Goal: Task Accomplishment & Management: Use online tool/utility

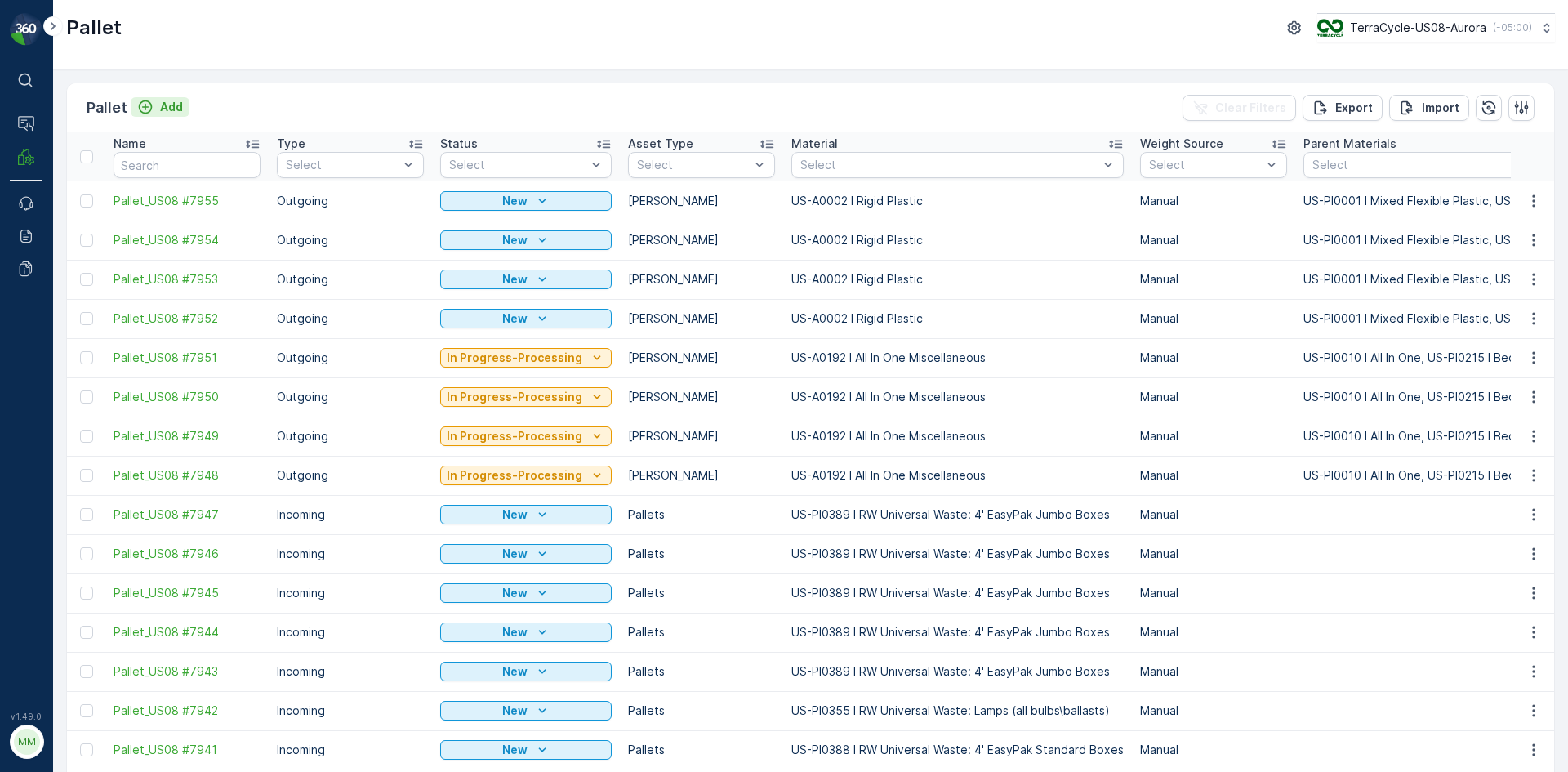
click at [173, 108] on p "Add" at bounding box center [172, 107] width 23 height 17
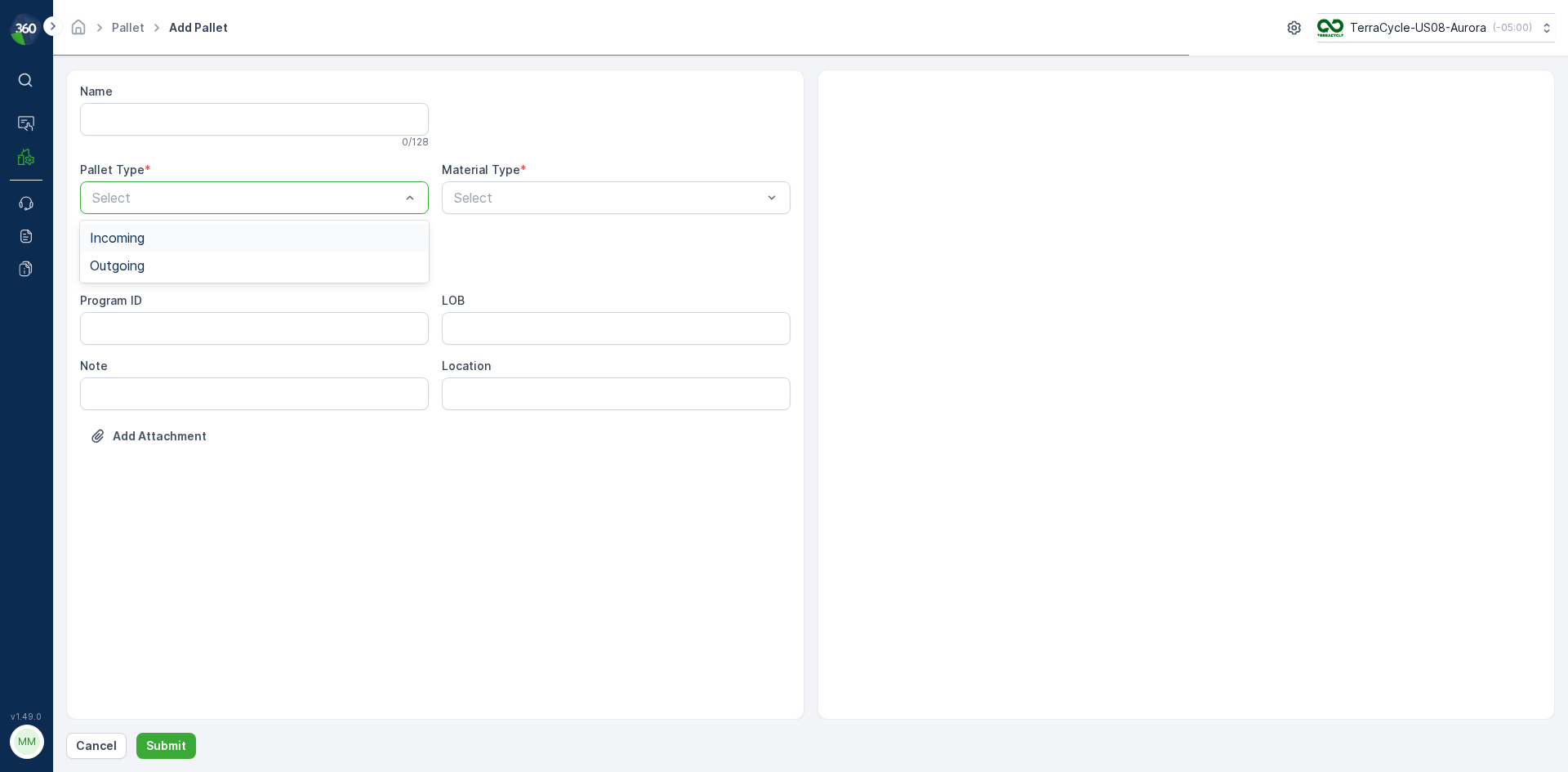
drag, startPoint x: 234, startPoint y: 187, endPoint x: 226, endPoint y: 222, distance: 35.9
click at [234, 188] on div "Select" at bounding box center [254, 198] width 349 height 33
click at [192, 269] on div "Outgoing" at bounding box center [254, 265] width 329 height 15
click at [194, 267] on div at bounding box center [246, 263] width 311 height 15
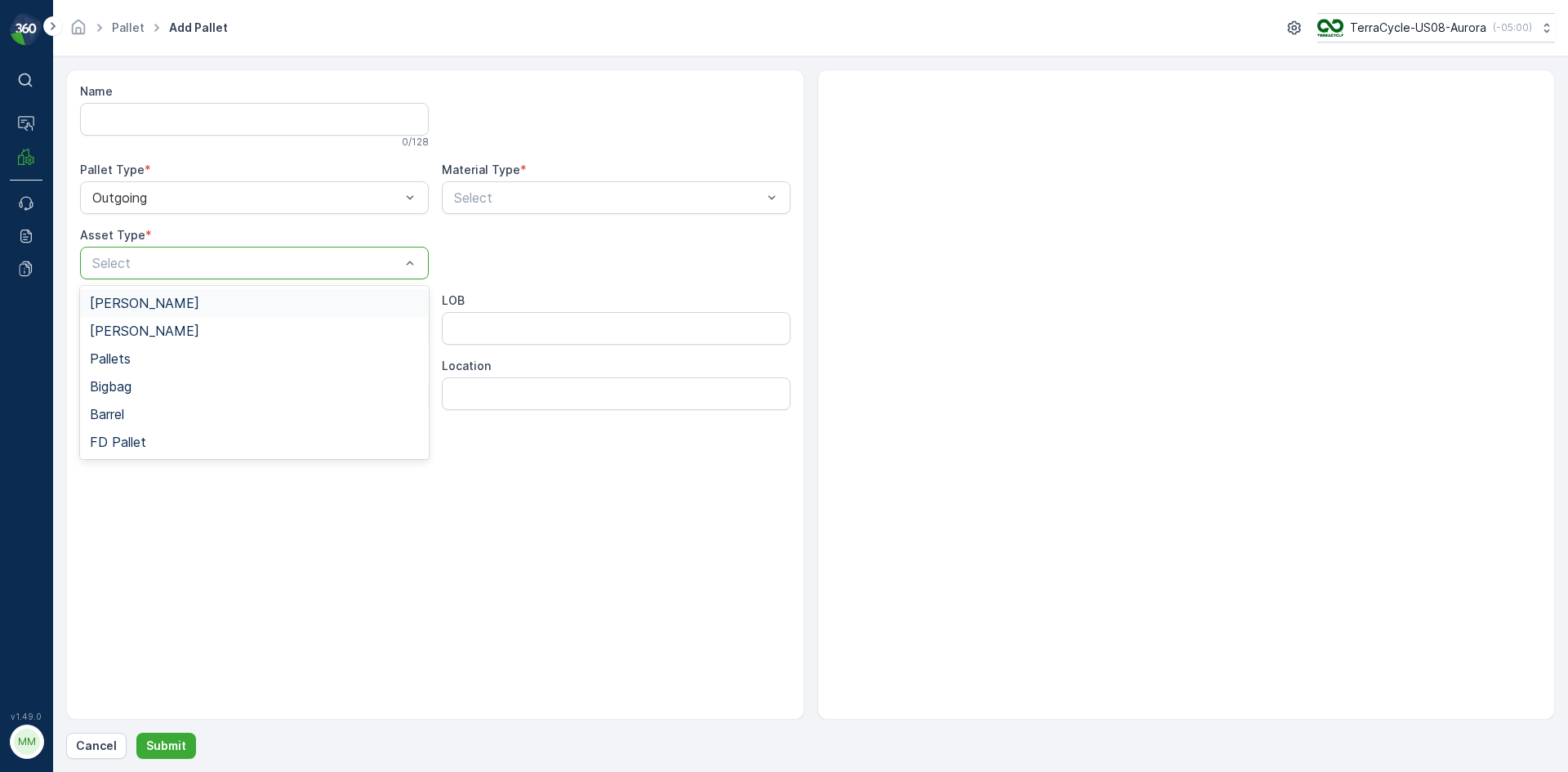
drag, startPoint x: 166, startPoint y: 308, endPoint x: 402, endPoint y: 245, distance: 244.3
click at [169, 307] on div "[PERSON_NAME]" at bounding box center [254, 303] width 329 height 15
click at [492, 193] on div at bounding box center [608, 198] width 311 height 15
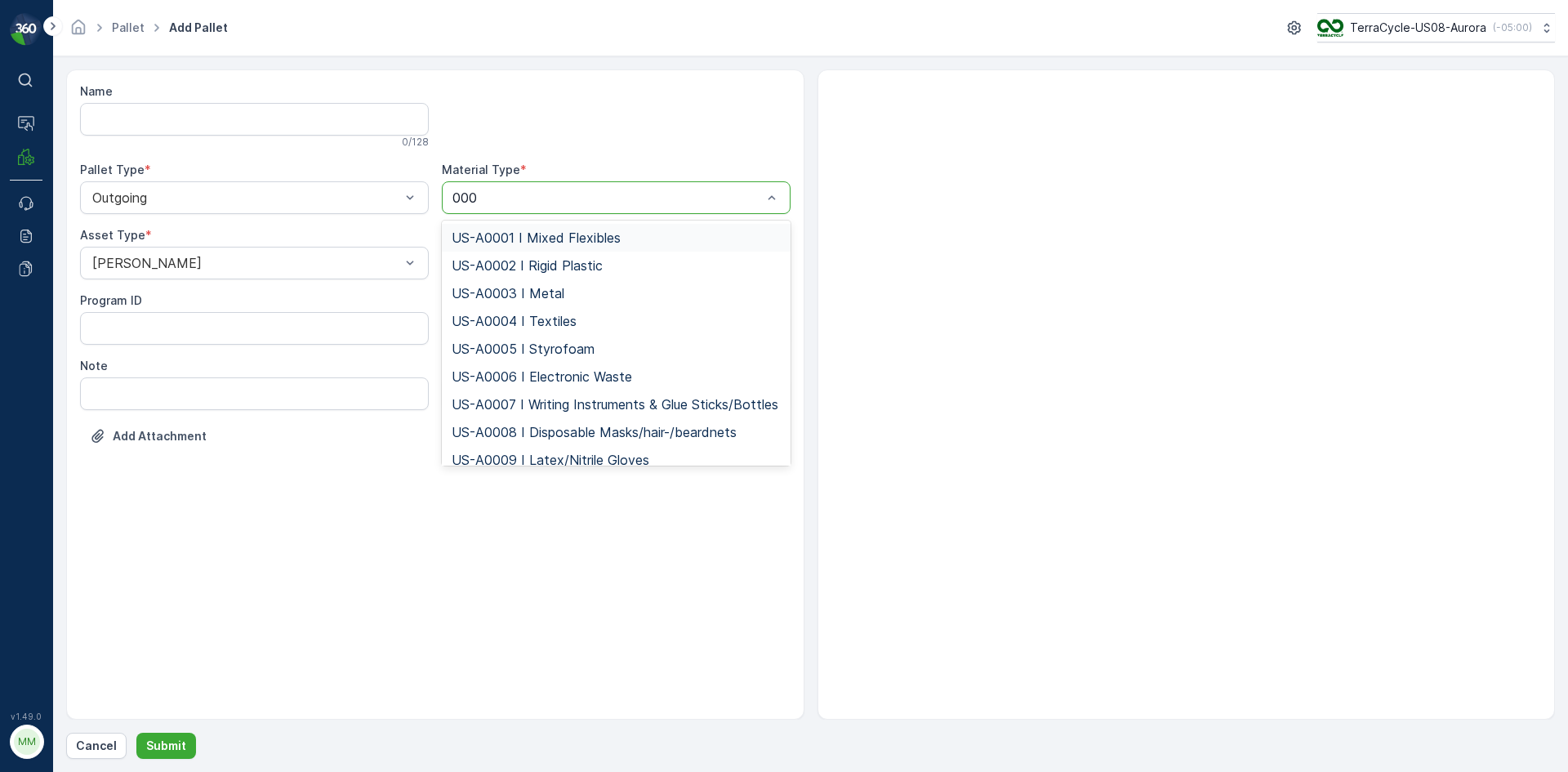
type input "0006"
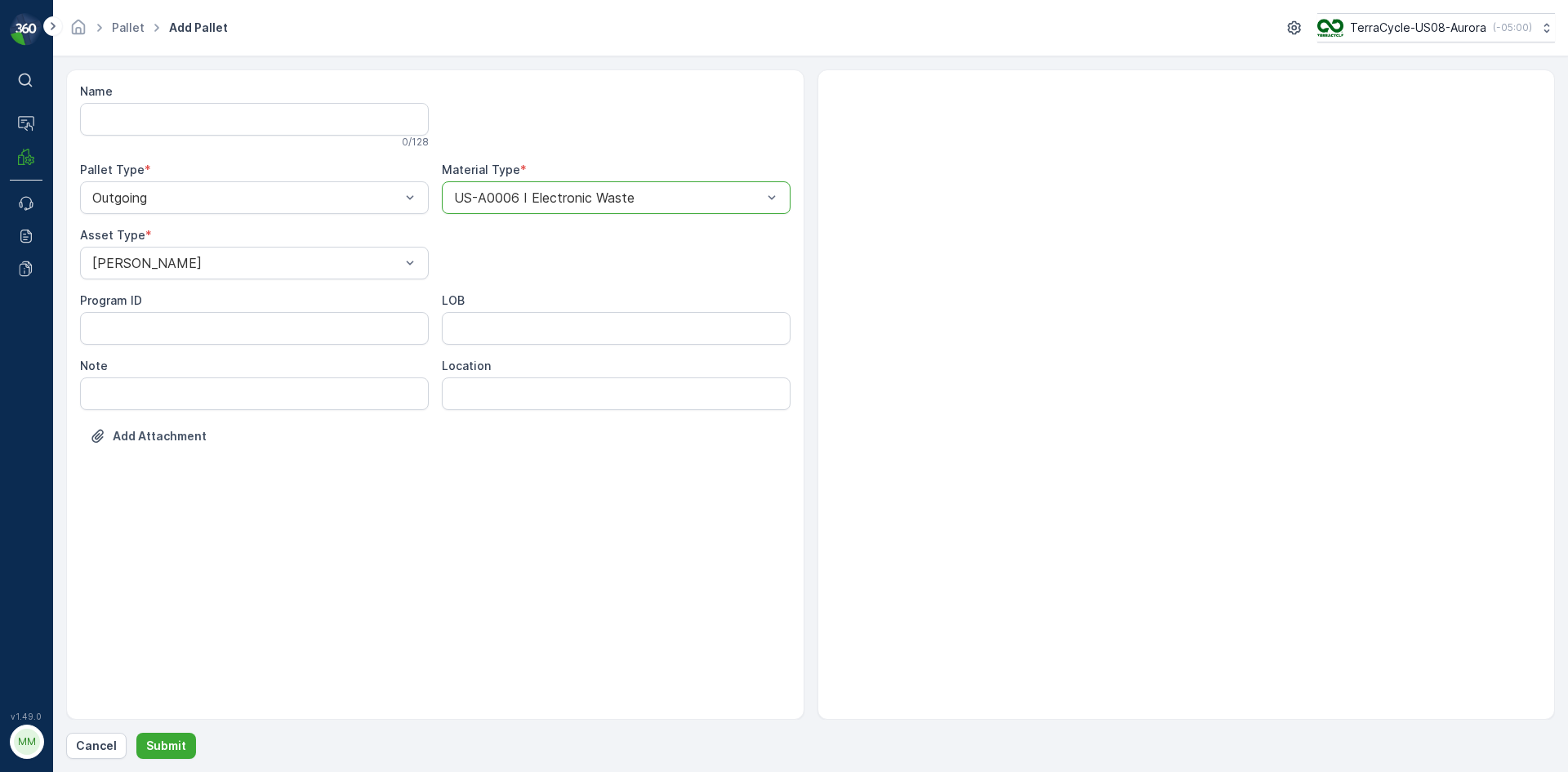
click at [136, 733] on button "Submit" at bounding box center [166, 746] width 59 height 26
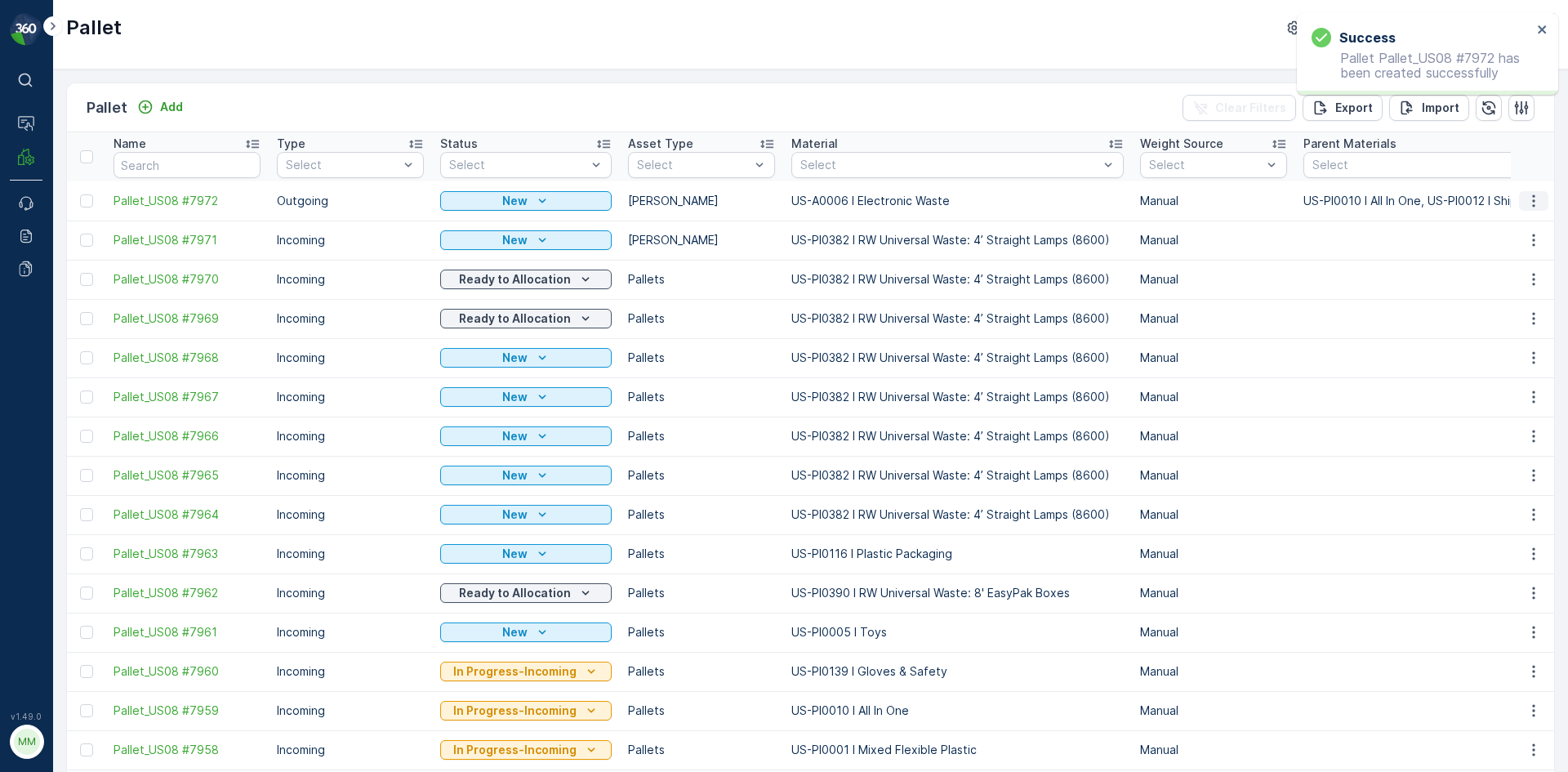
click at [1535, 203] on icon "button" at bounding box center [1534, 201] width 17 height 17
click at [1498, 318] on span "Print QR" at bounding box center [1489, 317] width 45 height 17
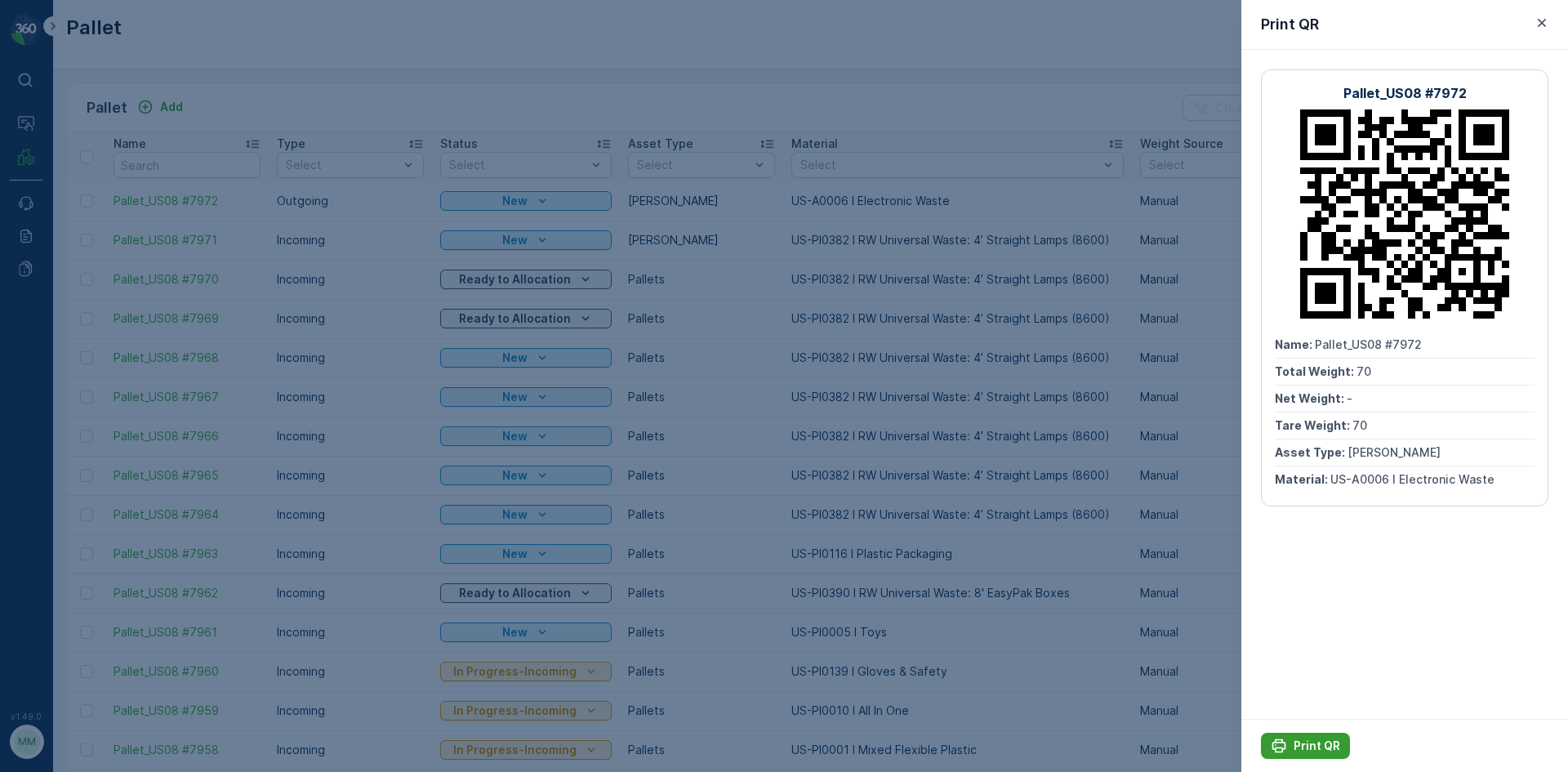
click at [1323, 743] on p "Print QR" at bounding box center [1317, 746] width 46 height 17
click at [1108, 286] on div at bounding box center [784, 386] width 1568 height 772
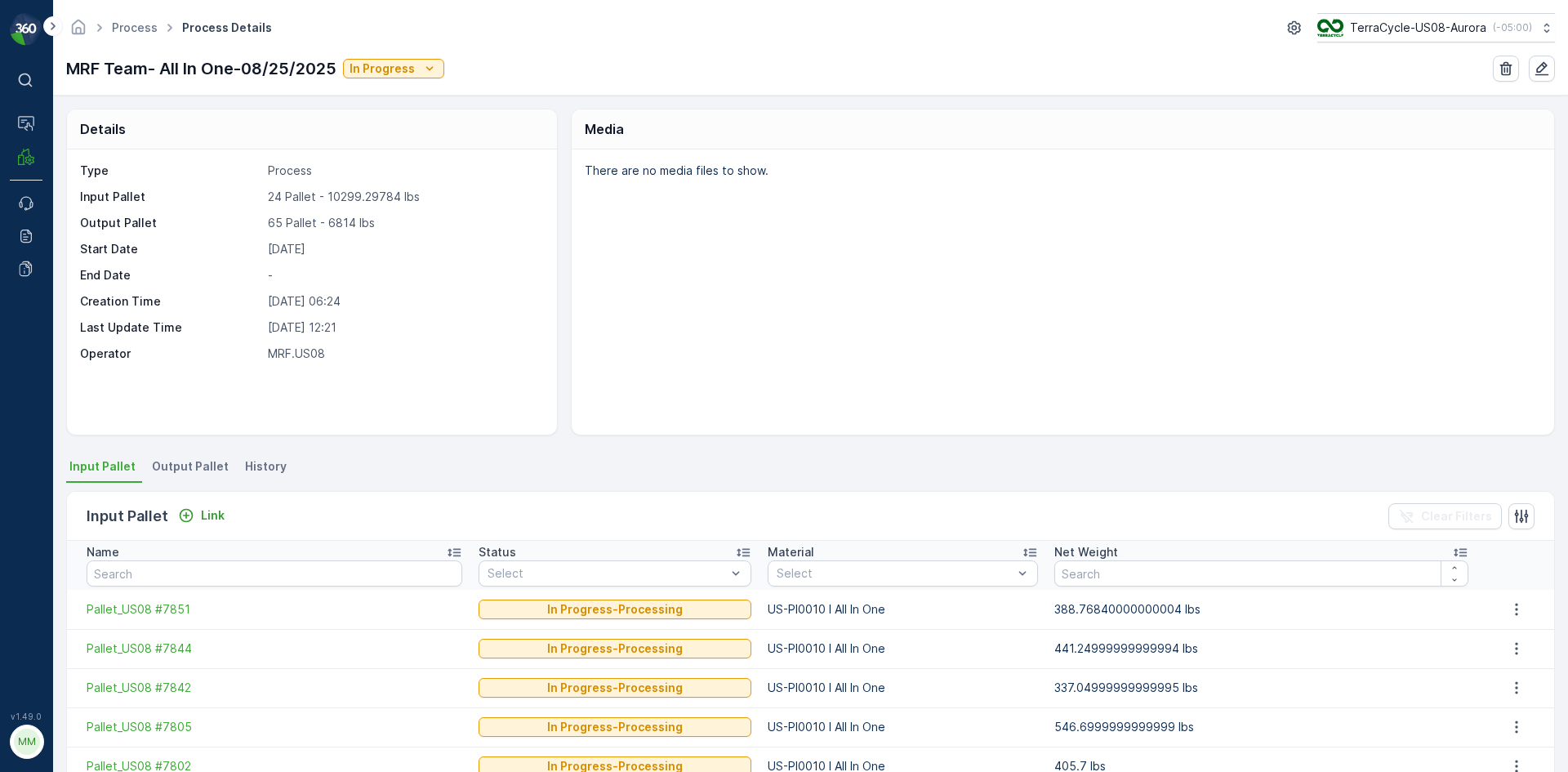
click at [208, 465] on span "Output Pallet" at bounding box center [190, 467] width 77 height 17
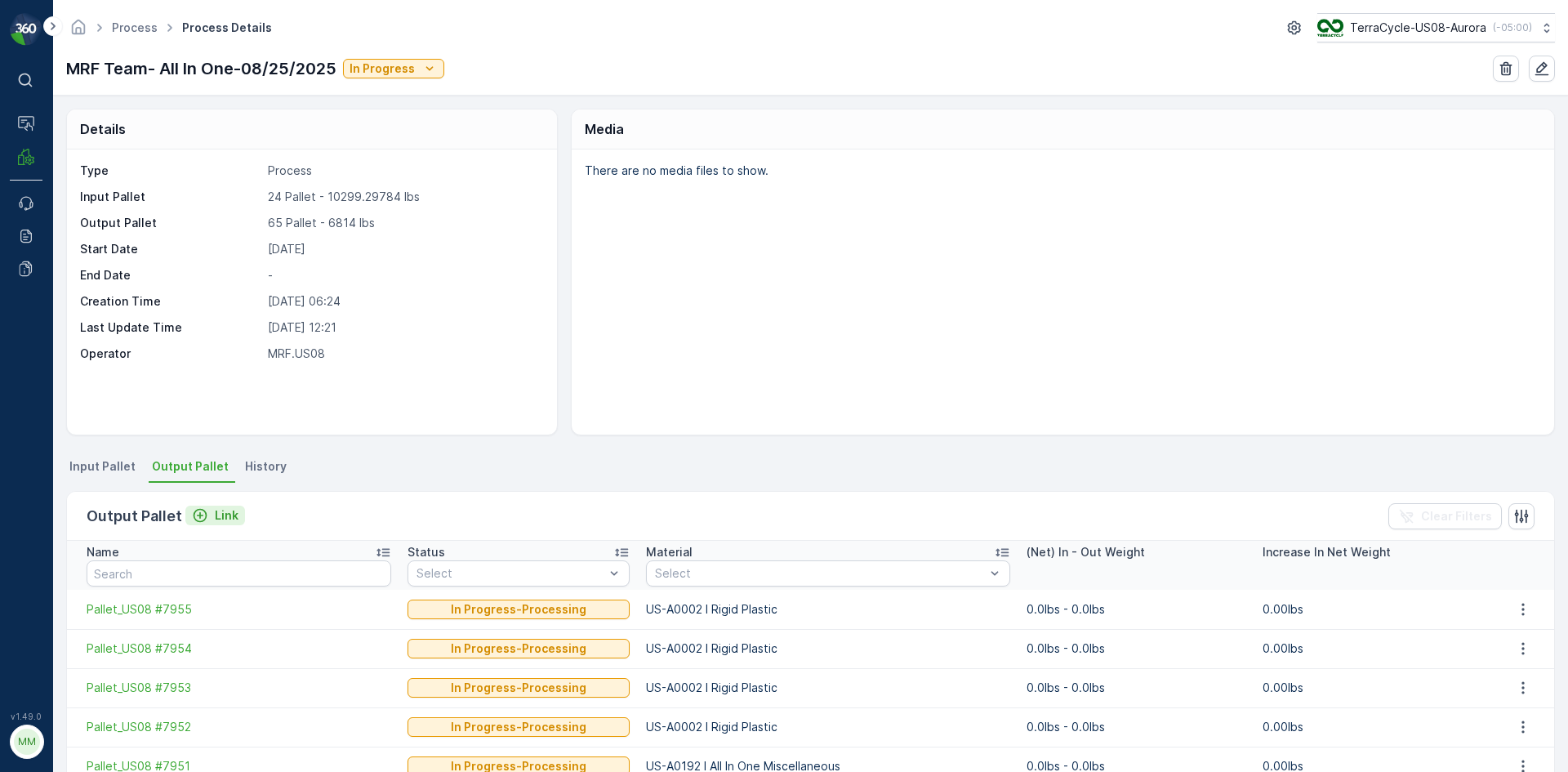
click at [224, 517] on p "Link" at bounding box center [226, 516] width 24 height 17
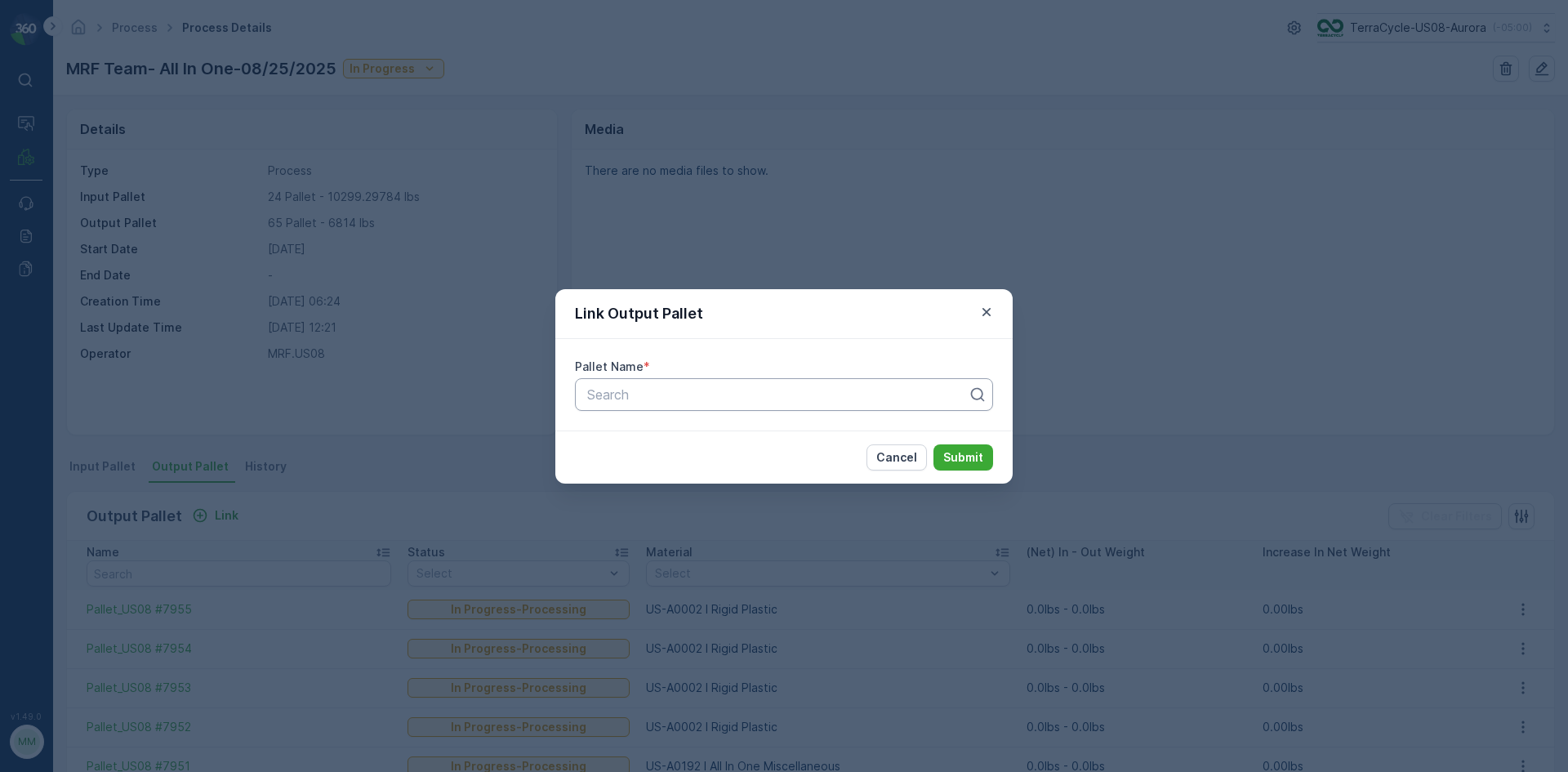
click at [621, 393] on div at bounding box center [777, 395] width 384 height 15
type input "7972"
click at [934, 445] on button "Submit" at bounding box center [963, 458] width 59 height 26
